Goal: Task Accomplishment & Management: Use online tool/utility

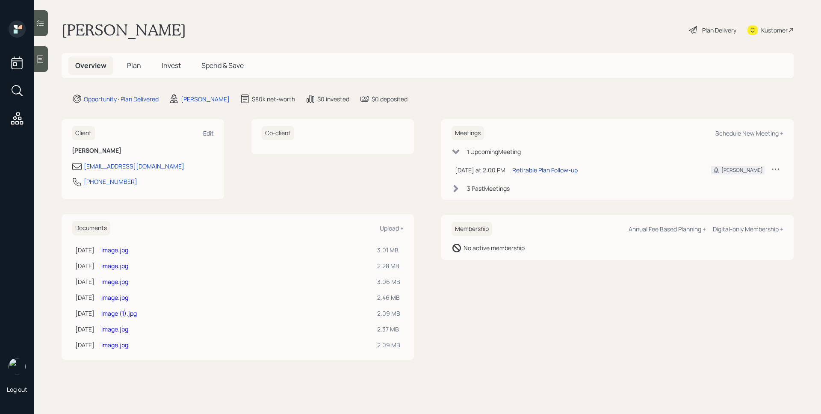
click at [533, 172] on div "Retirable Plan Follow-up" at bounding box center [545, 170] width 65 height 9
click at [514, 38] on div "[PERSON_NAME] Plan Delivery Kustomer" at bounding box center [428, 30] width 732 height 19
click at [721, 32] on div "Plan Delivery" at bounding box center [719, 30] width 34 height 9
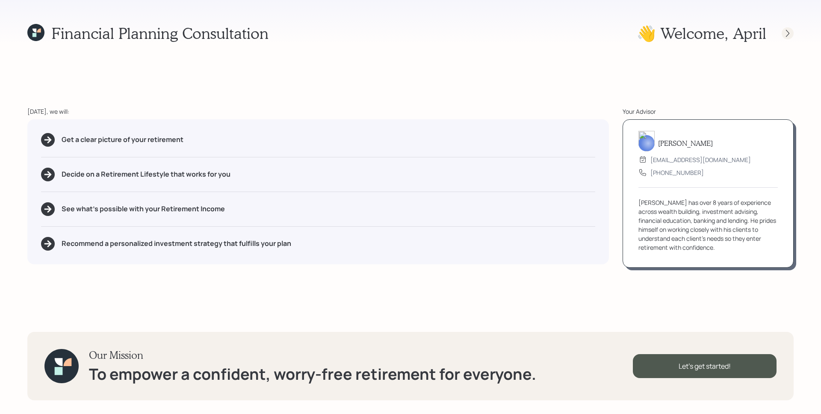
click at [786, 31] on icon at bounding box center [788, 33] width 9 height 9
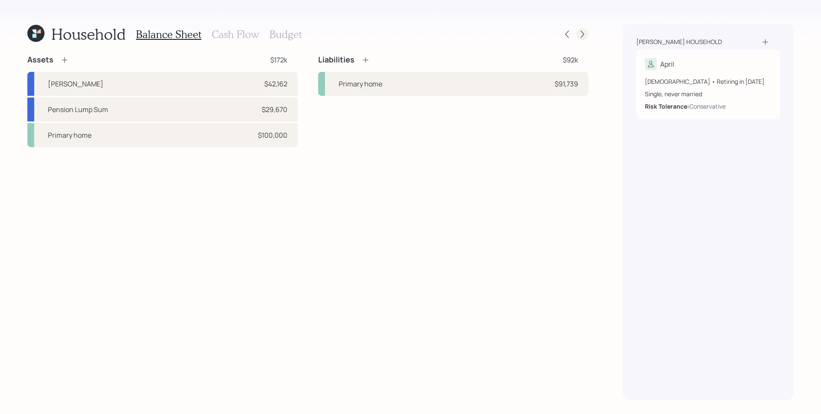
click at [582, 33] on icon at bounding box center [582, 34] width 9 height 9
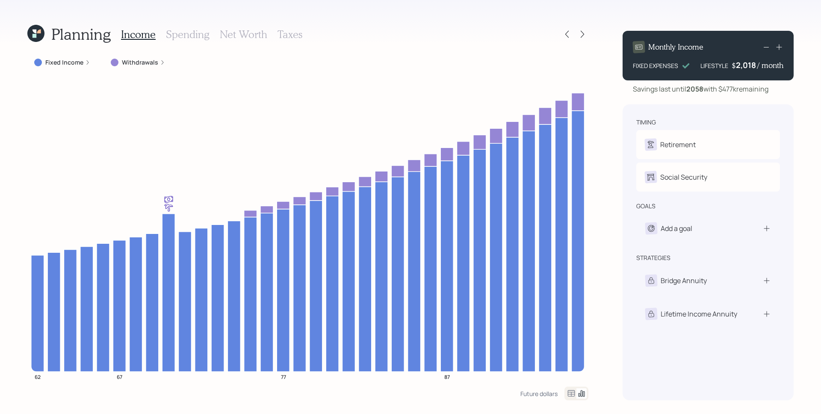
click at [71, 63] on label "Fixed Income" at bounding box center [64, 62] width 38 height 9
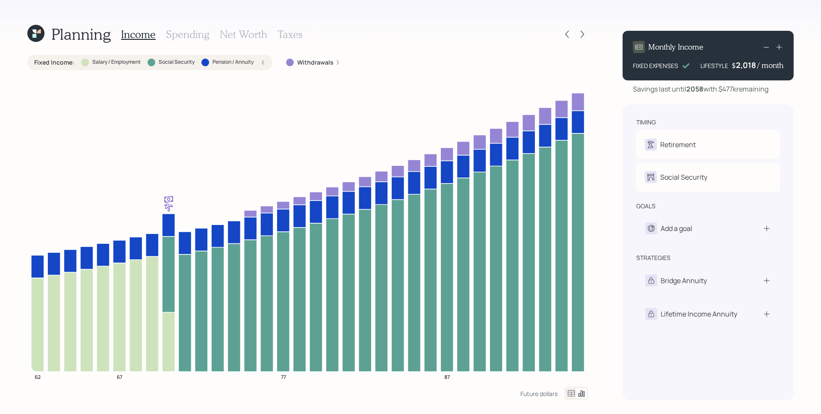
click at [34, 33] on icon at bounding box center [35, 33] width 17 height 17
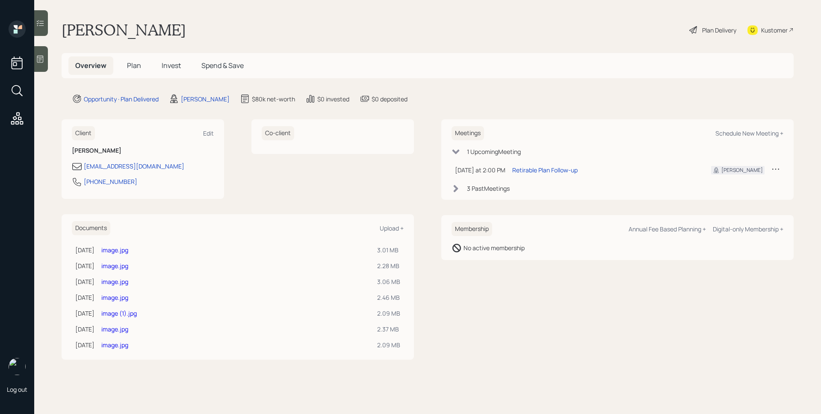
click at [133, 65] on span "Plan" at bounding box center [134, 65] width 14 height 9
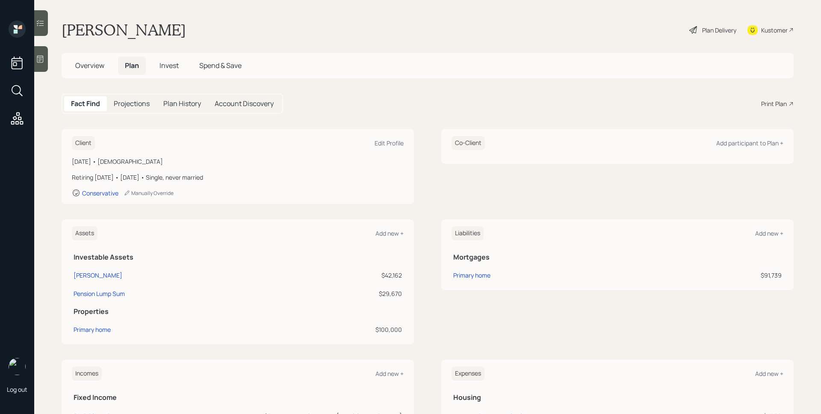
click at [166, 67] on span "Invest" at bounding box center [169, 65] width 19 height 9
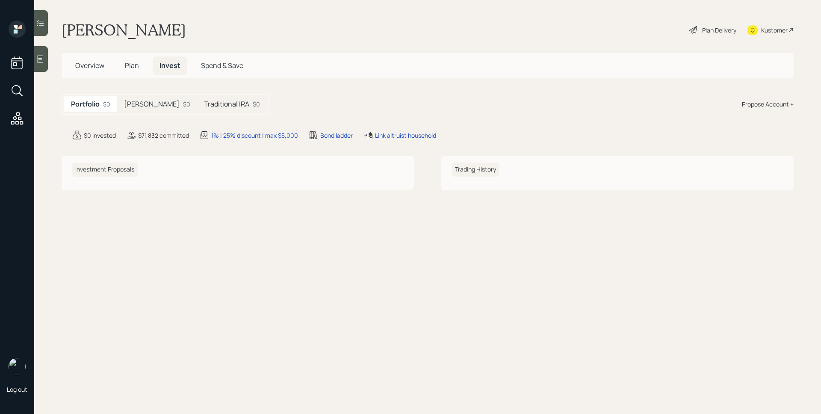
click at [183, 101] on div "$0" at bounding box center [186, 104] width 7 height 9
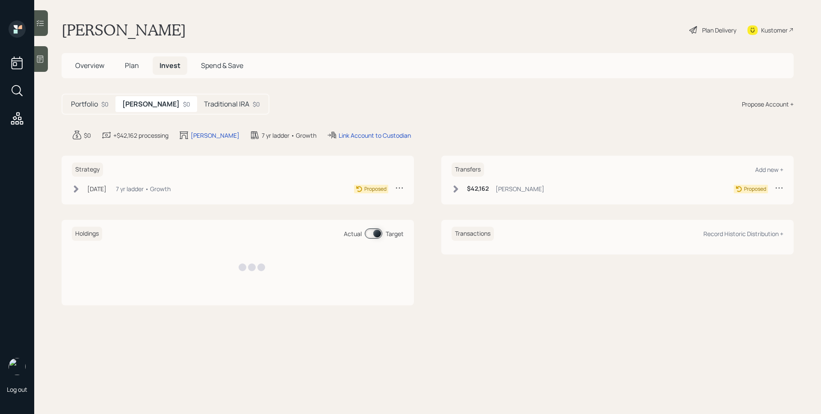
click at [214, 98] on div "Traditional IRA $0" at bounding box center [232, 104] width 70 height 16
click at [181, 106] on div "$0" at bounding box center [184, 104] width 7 height 9
click at [216, 102] on h5 "Traditional IRA" at bounding box center [226, 104] width 45 height 8
click at [140, 101] on h5 "[PERSON_NAME]" at bounding box center [150, 104] width 56 height 8
click at [95, 107] on h5 "Portfolio" at bounding box center [84, 104] width 27 height 8
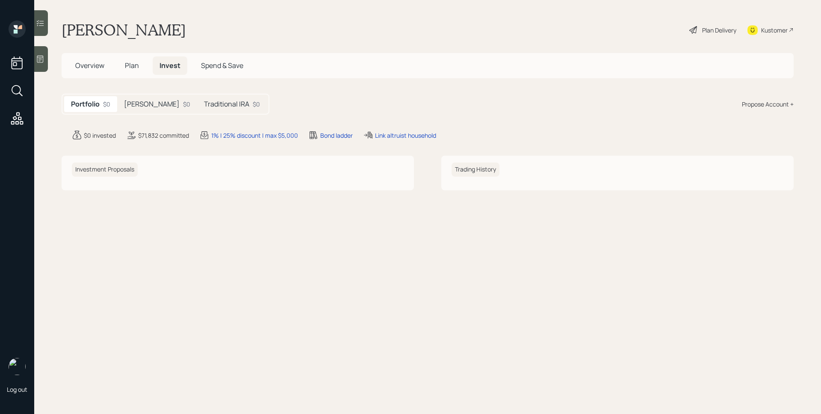
click at [134, 58] on h5 "Plan" at bounding box center [132, 65] width 28 height 18
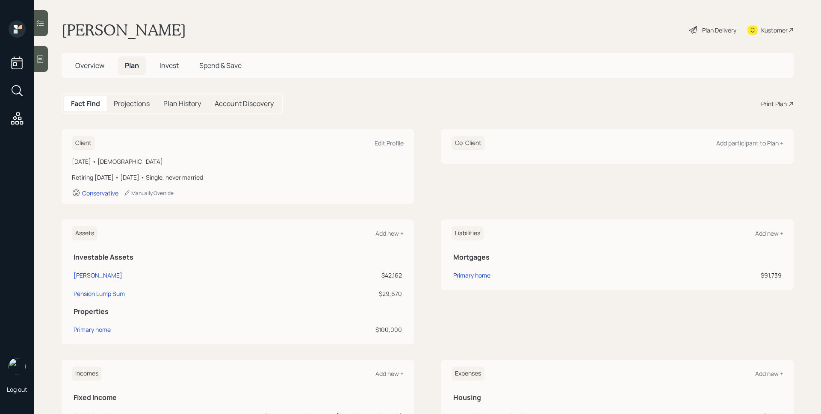
click at [773, 106] on div "Print Plan" at bounding box center [774, 103] width 26 height 9
click at [761, 27] on div "Kustomer" at bounding box center [774, 30] width 27 height 9
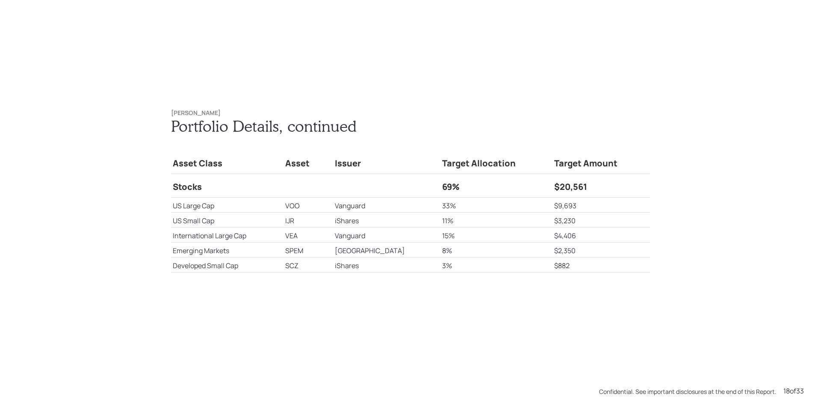
scroll to position [7454, 0]
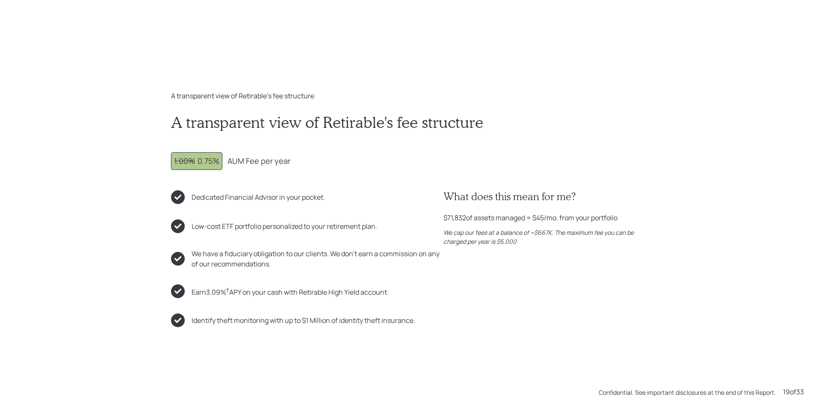
click at [735, 97] on div "A transparent view of Retirable's fee structure A transparent view of Retirable…" at bounding box center [410, 207] width 821 height 414
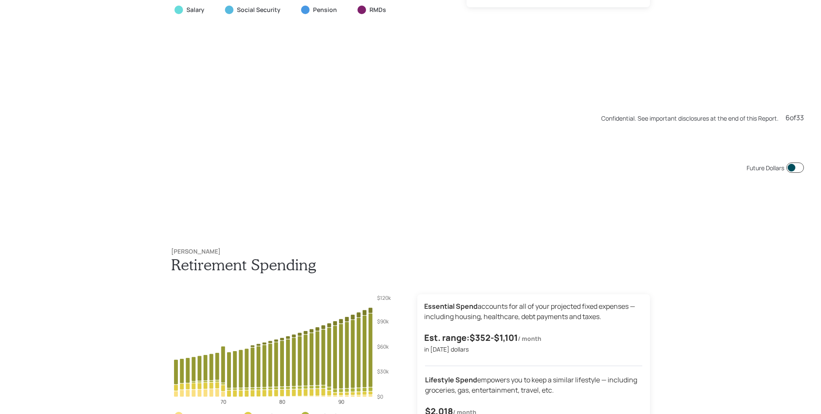
scroll to position [2071, 0]
